Goal: Task Accomplishment & Management: Complete application form

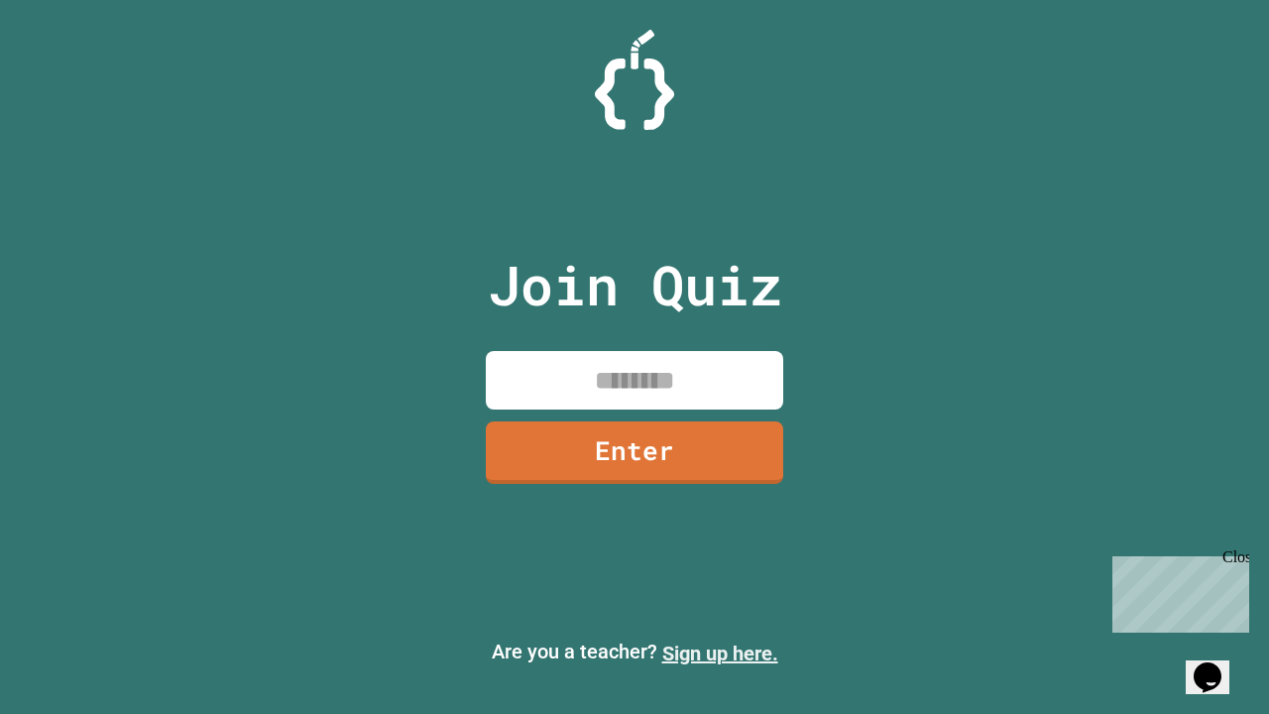
click at [720, 653] on link "Sign up here." at bounding box center [720, 653] width 116 height 24
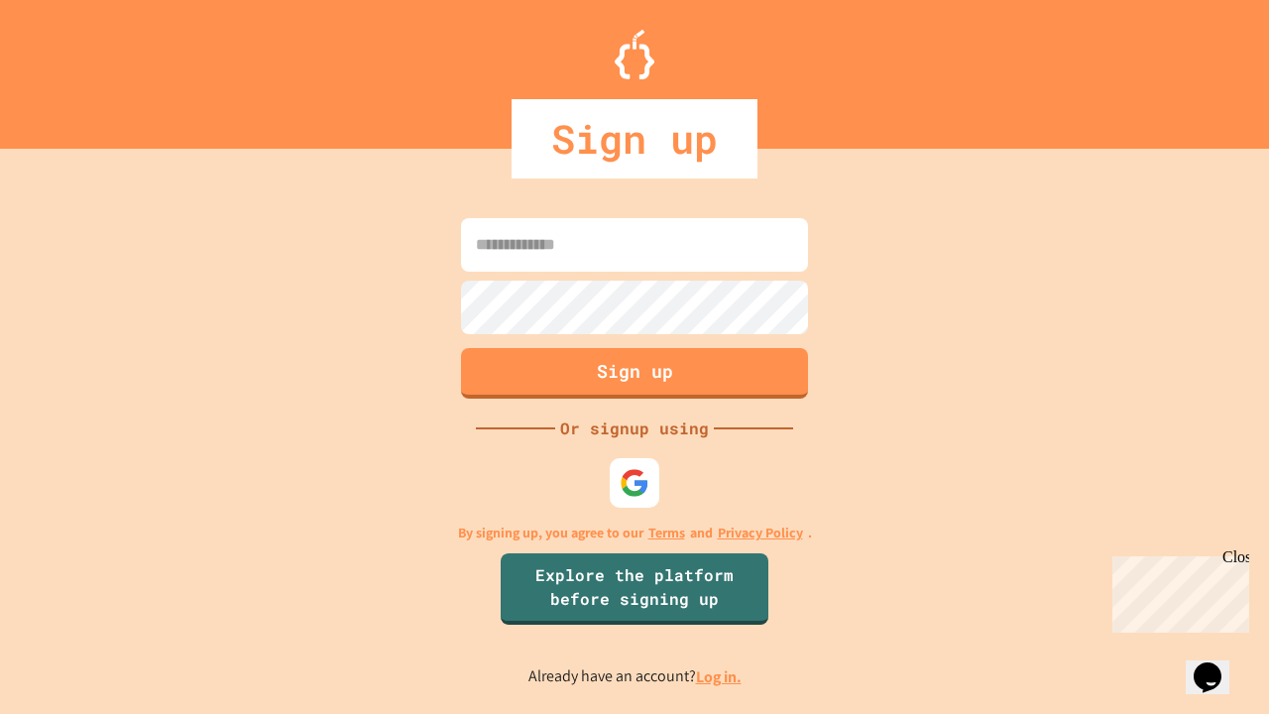
click at [720, 676] on link "Log in." at bounding box center [719, 676] width 46 height 21
